Goal: Find specific page/section: Find specific page/section

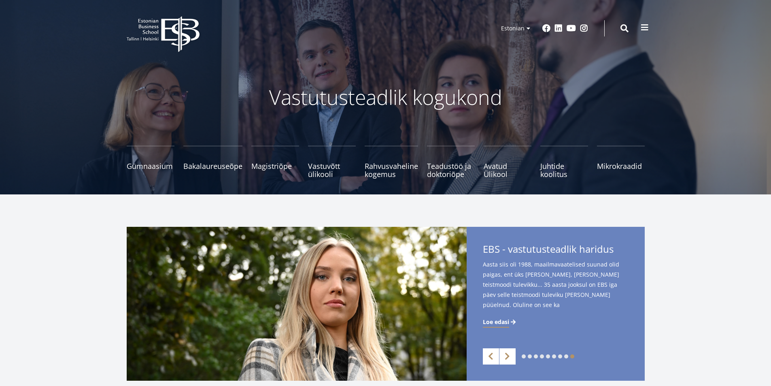
click at [643, 25] on span at bounding box center [645, 27] width 8 height 8
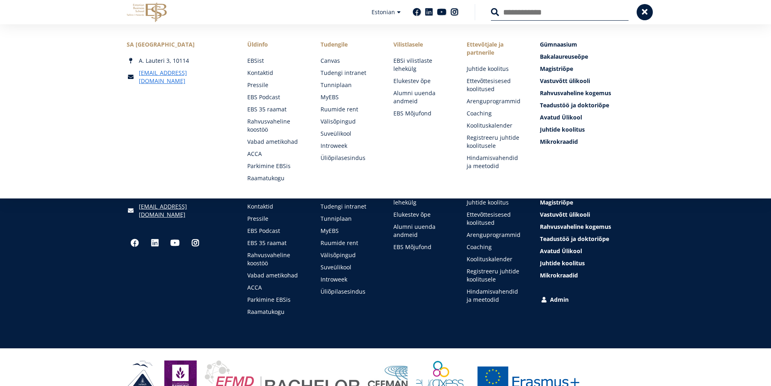
scroll to position [1099, 0]
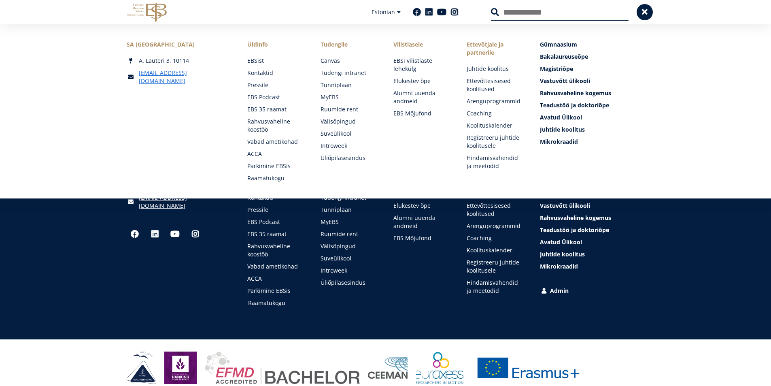
click at [268, 299] on link "Raamatukogu" at bounding box center [276, 303] width 57 height 8
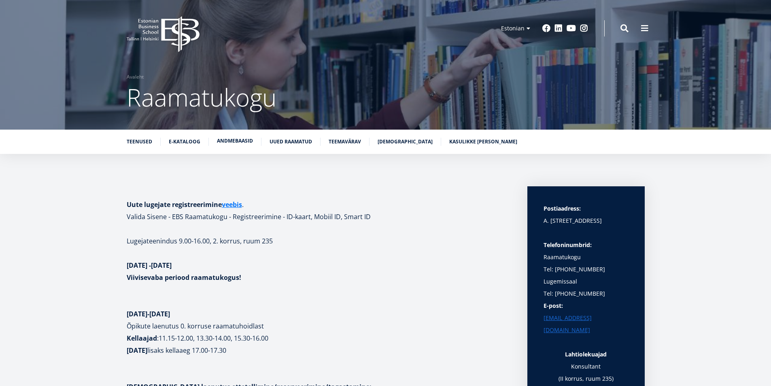
click at [235, 142] on link "Andmebaasid" at bounding box center [235, 141] width 36 height 8
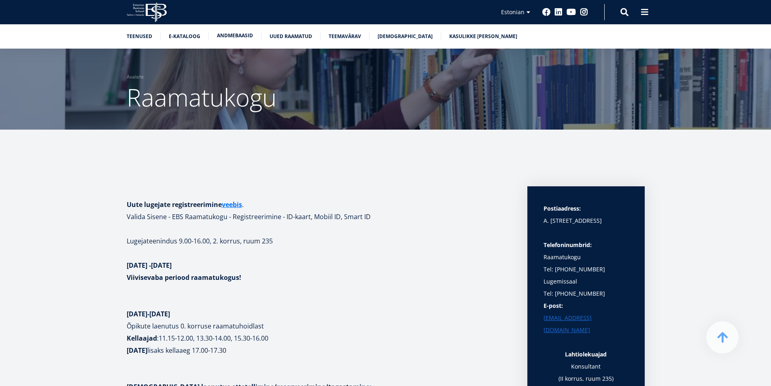
scroll to position [1598, 0]
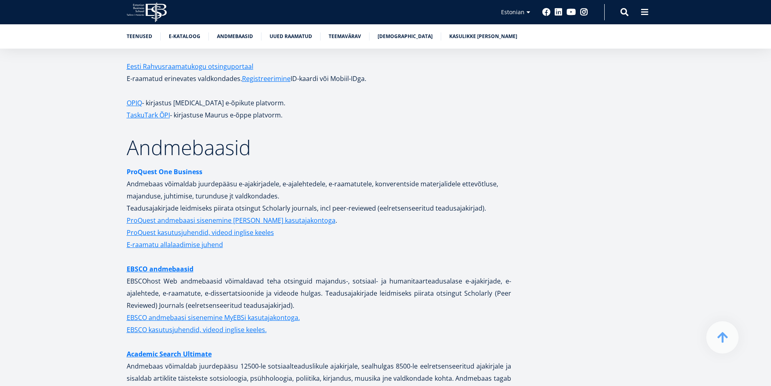
click at [178, 167] on strong "ProQuest One Business" at bounding box center [165, 171] width 76 height 9
